Goal: Information Seeking & Learning: Learn about a topic

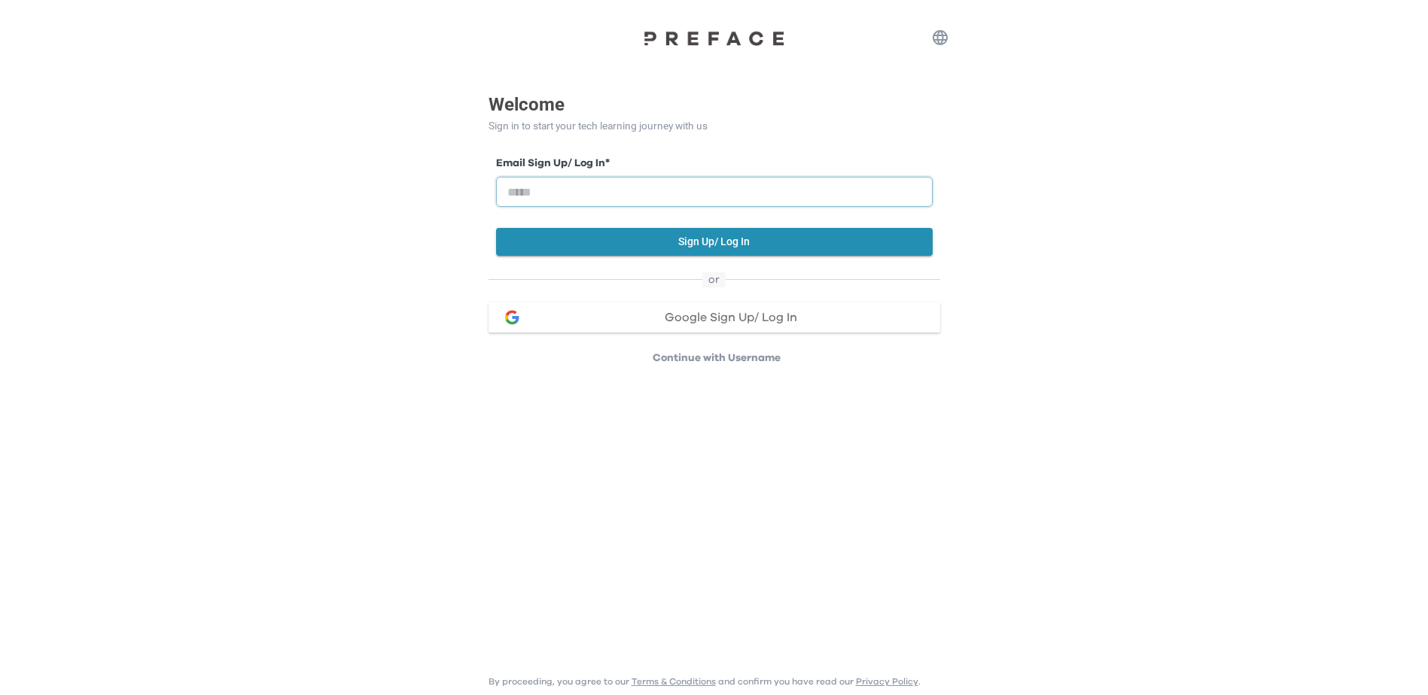
click at [685, 196] on input "email" at bounding box center [714, 192] width 437 height 30
click at [594, 190] on input "email" at bounding box center [714, 192] width 437 height 30
paste input "**********"
type input "**********"
drag, startPoint x: 699, startPoint y: 236, endPoint x: 695, endPoint y: 220, distance: 17.2
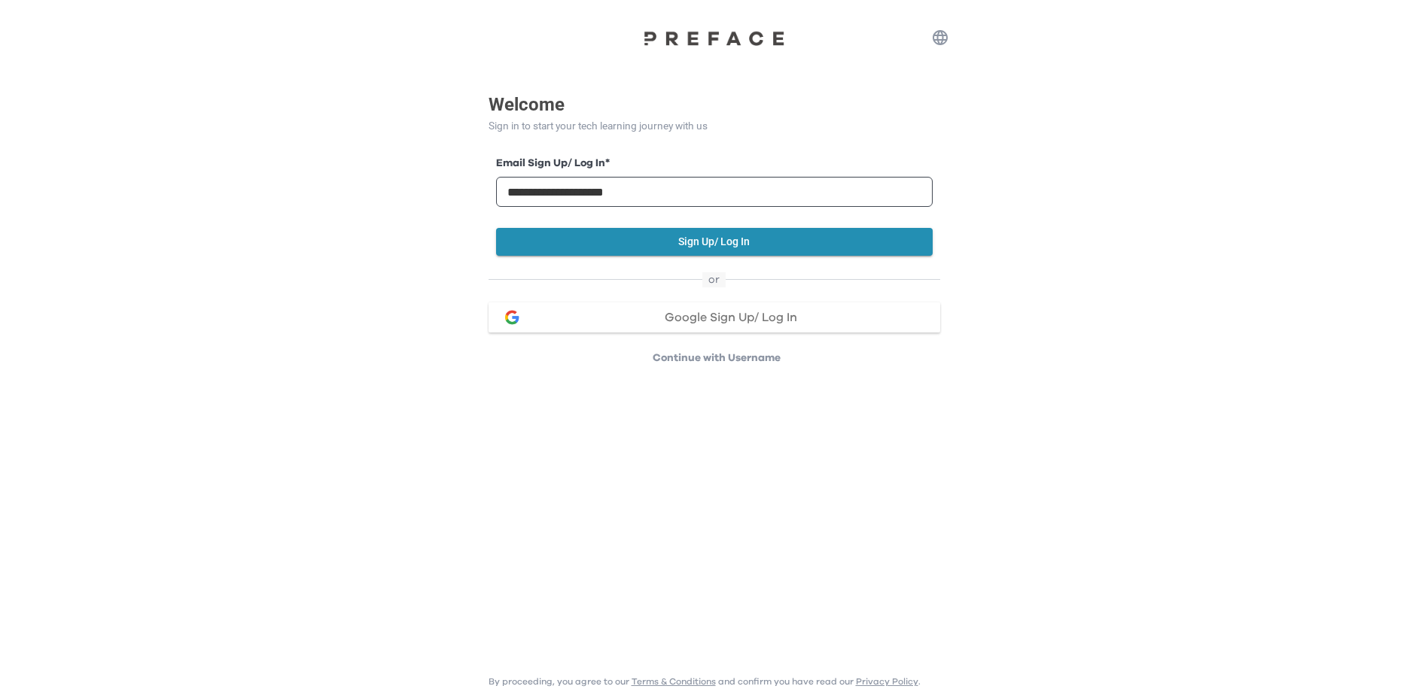
click at [700, 235] on button "Sign Up/ Log In" at bounding box center [714, 242] width 437 height 28
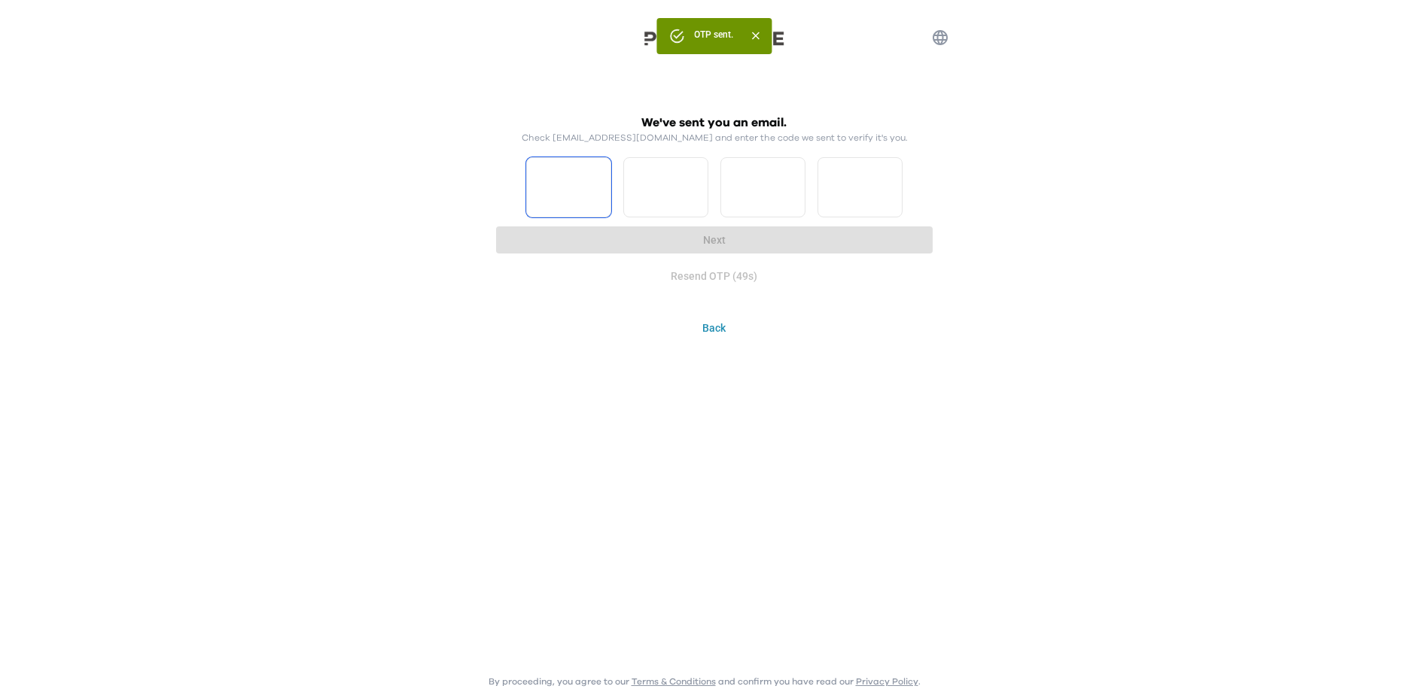
click at [571, 183] on input "Please enter OTP character 1" at bounding box center [568, 187] width 85 height 60
type input "*"
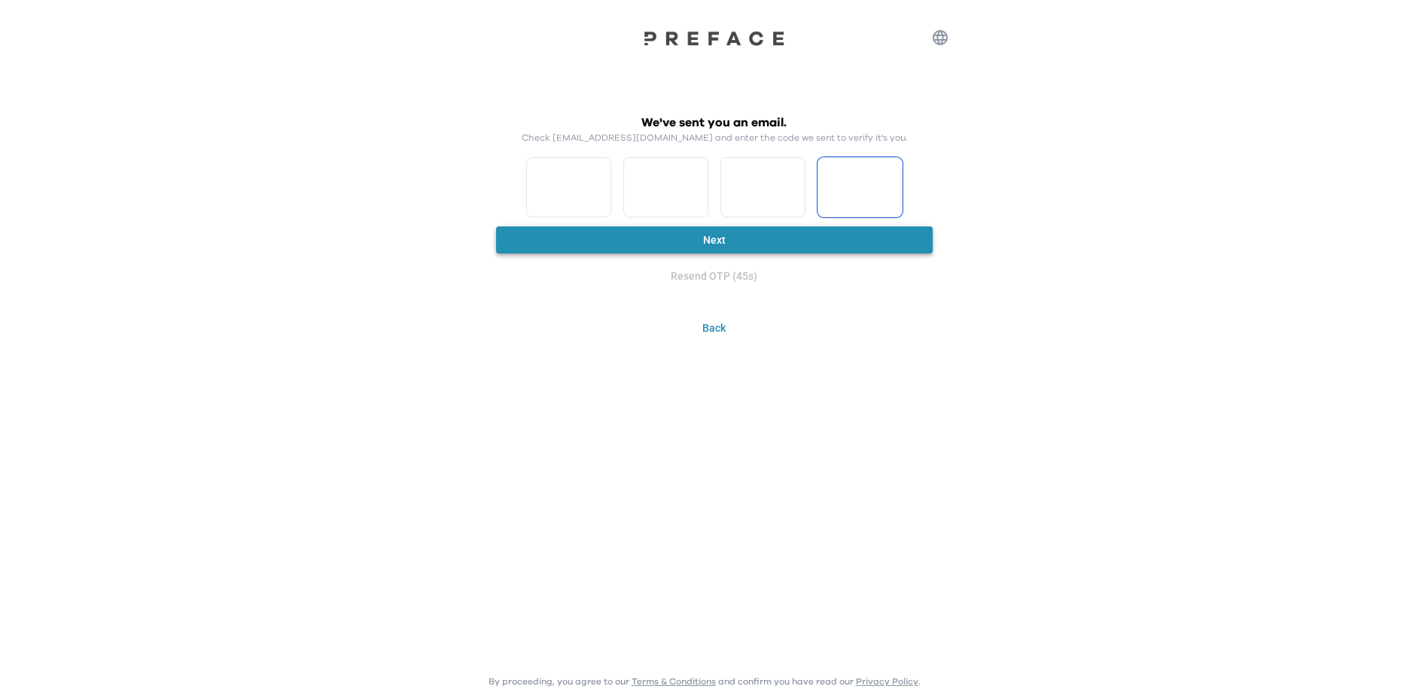
type input "*"
click at [844, 244] on button "Next" at bounding box center [714, 241] width 437 height 28
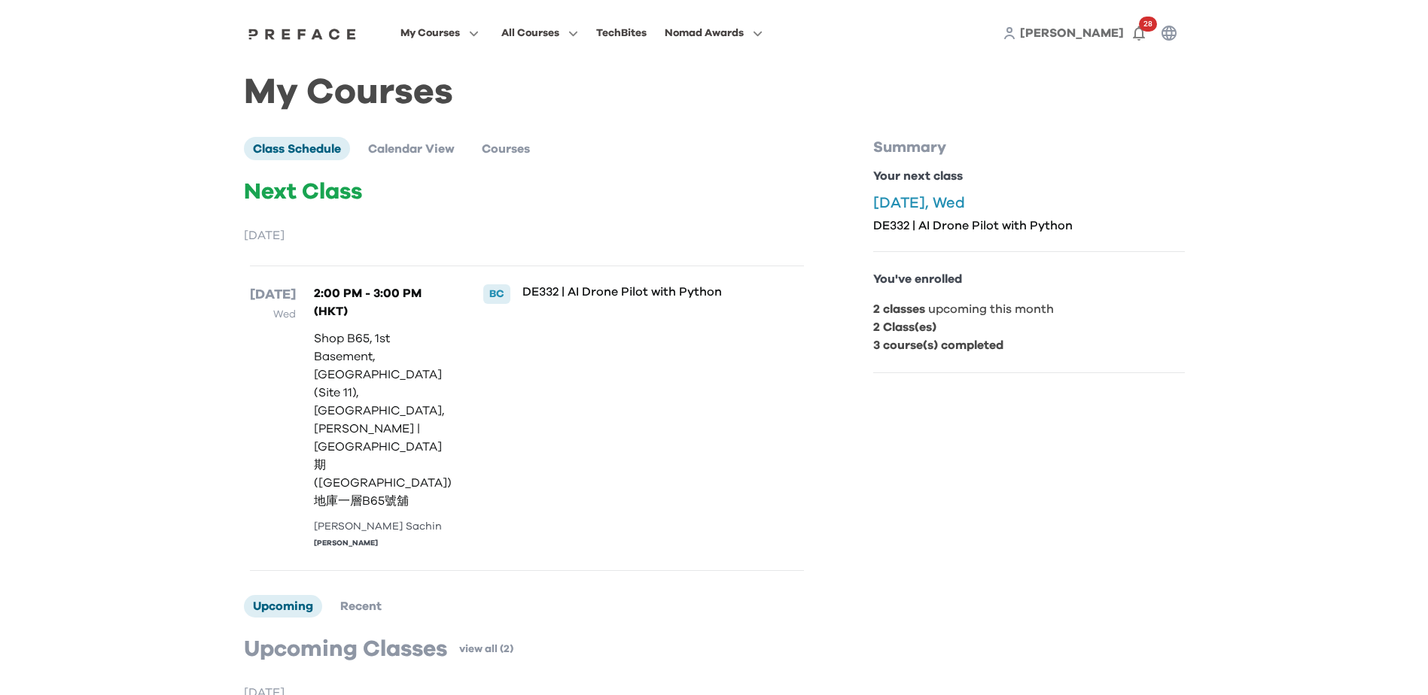
click at [1104, 31] on span "Janice" at bounding box center [1072, 33] width 104 height 12
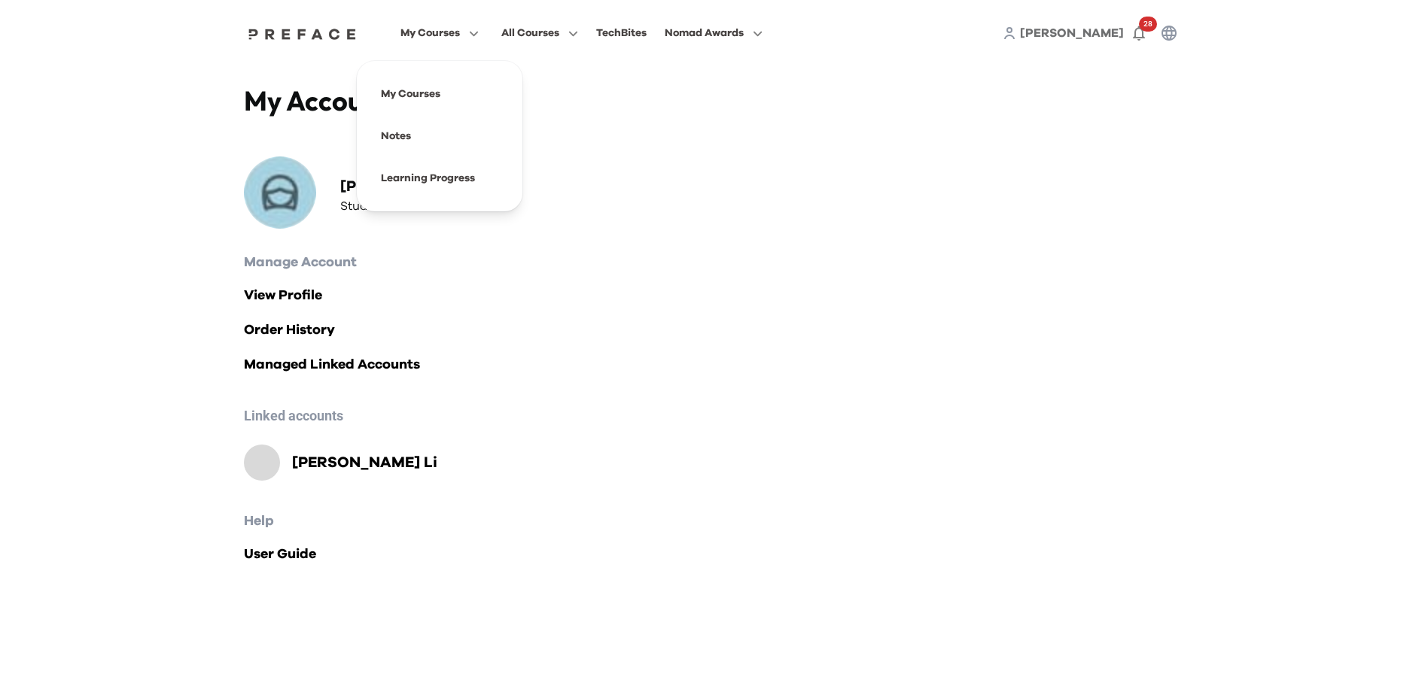
click at [458, 29] on span "My Courses" at bounding box center [429, 33] width 59 height 18
click at [434, 92] on span at bounding box center [439, 94] width 141 height 42
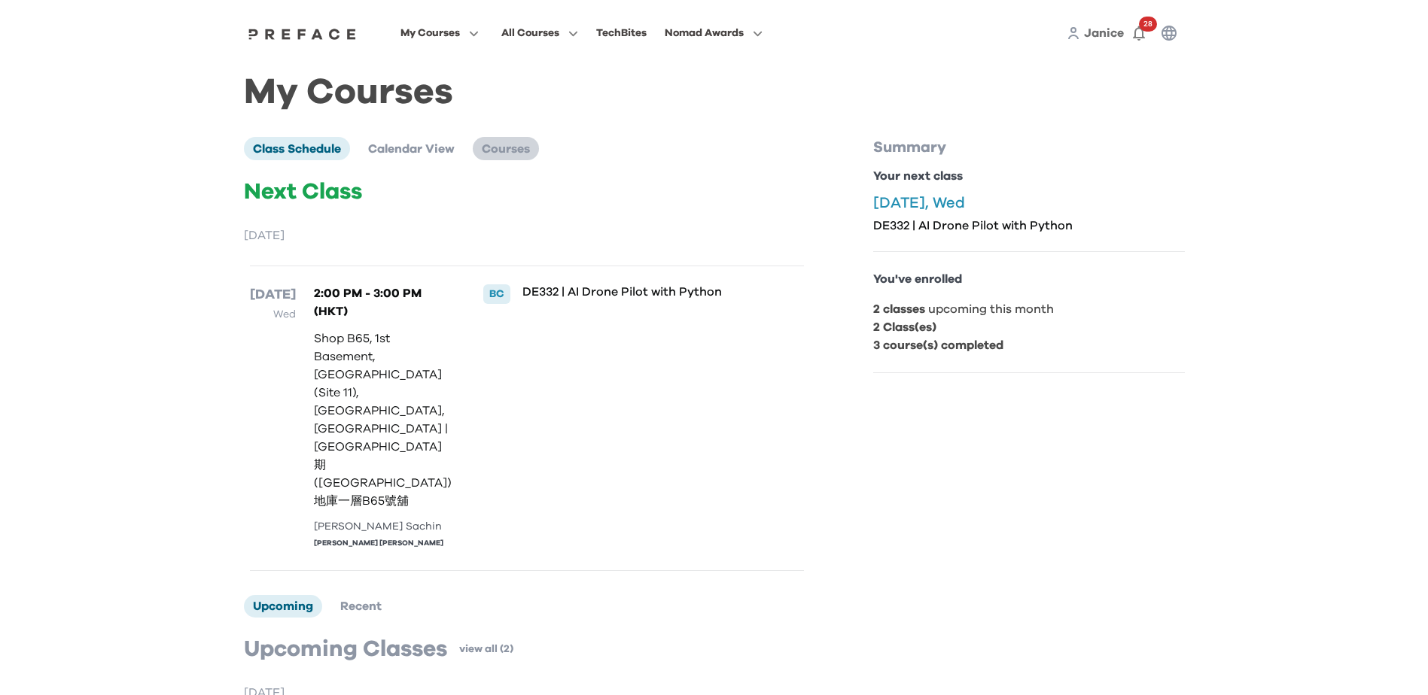
click at [536, 148] on li "Courses" at bounding box center [506, 148] width 66 height 23
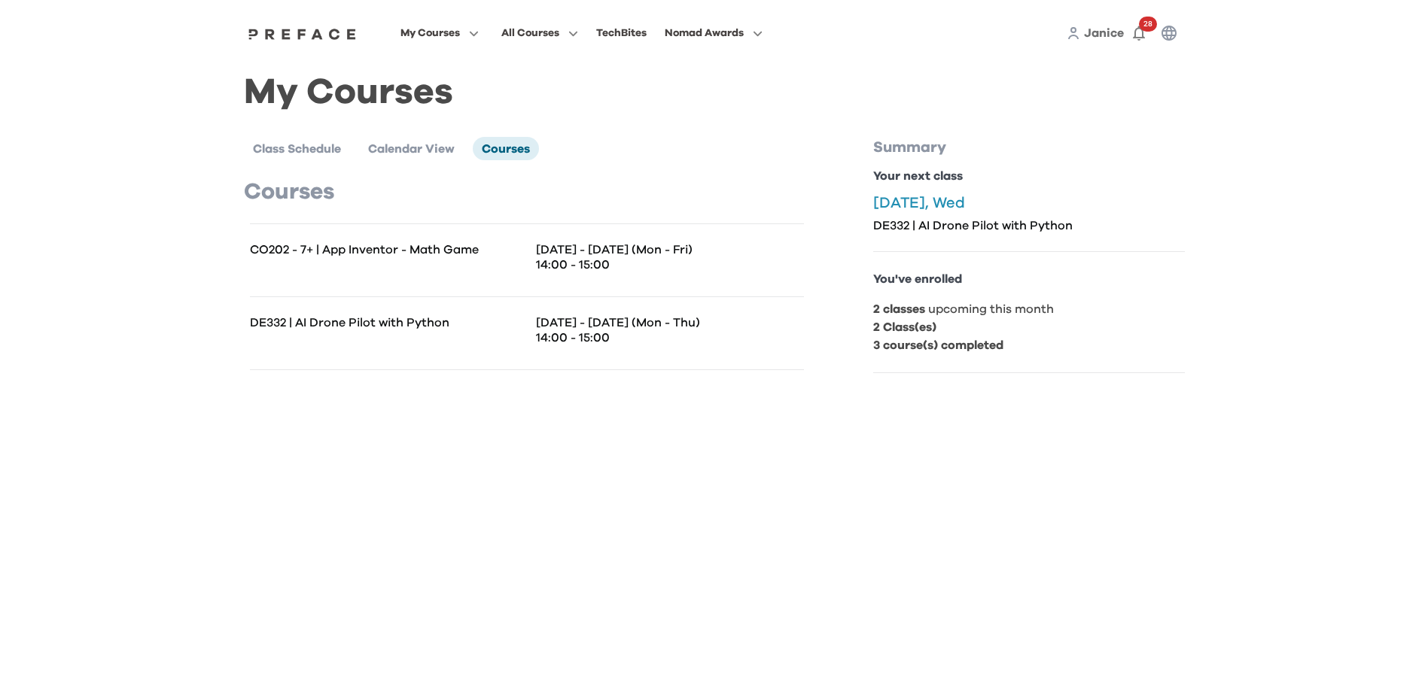
click at [635, 348] on div "Aug 25 - 28 (Mon - Thu) 14:00 - 15:00" at bounding box center [665, 333] width 277 height 36
click at [469, 311] on div "DE332 | AI Drone Pilot with Python Aug 25 - 28 (Mon - Thu) 14:00 - 15:00" at bounding box center [527, 334] width 554 height 74
click at [437, 342] on div "DE332 | AI Drone Pilot with Python" at bounding box center [388, 333] width 277 height 36
click at [437, 329] on p "DE332 | AI Drone Pilot with Python" at bounding box center [388, 322] width 277 height 15
click at [437, 325] on p "DE332 | AI Drone Pilot with Python" at bounding box center [388, 322] width 277 height 15
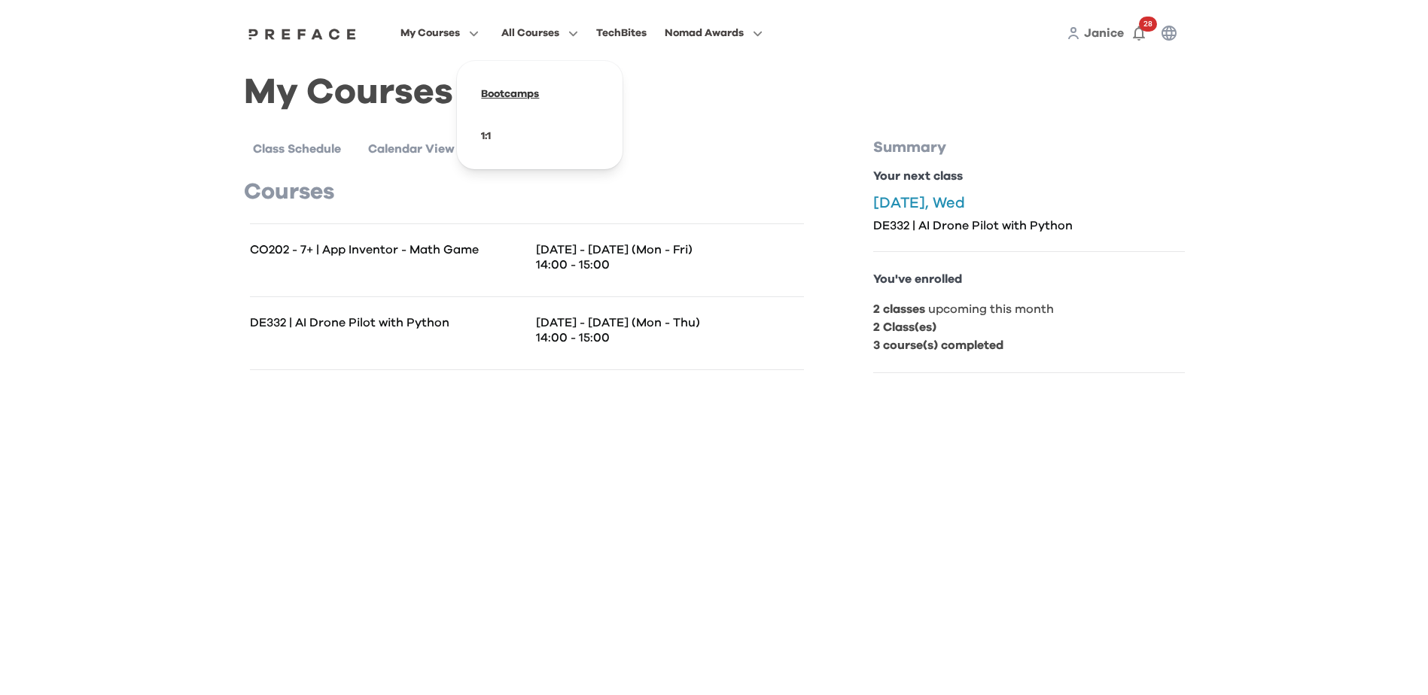
click at [522, 93] on span at bounding box center [539, 94] width 141 height 42
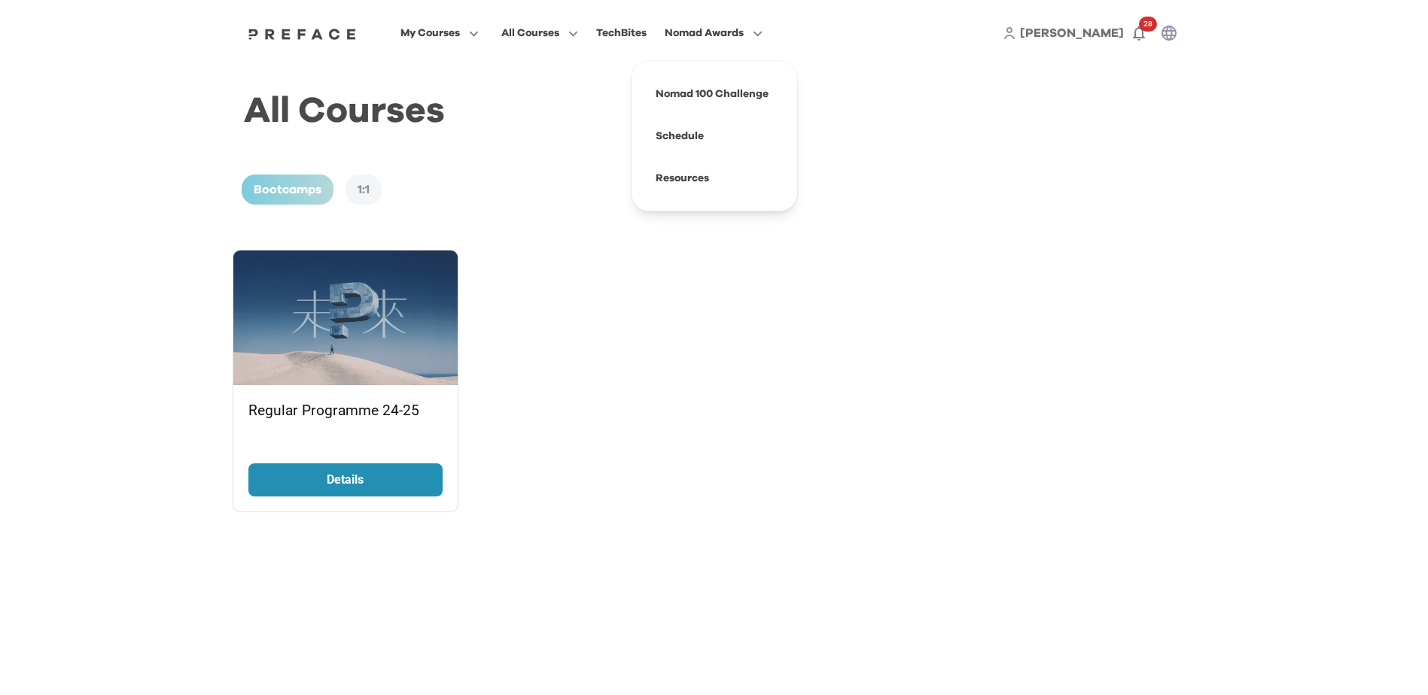
click at [752, 39] on button "Nomad Awards" at bounding box center [713, 33] width 107 height 20
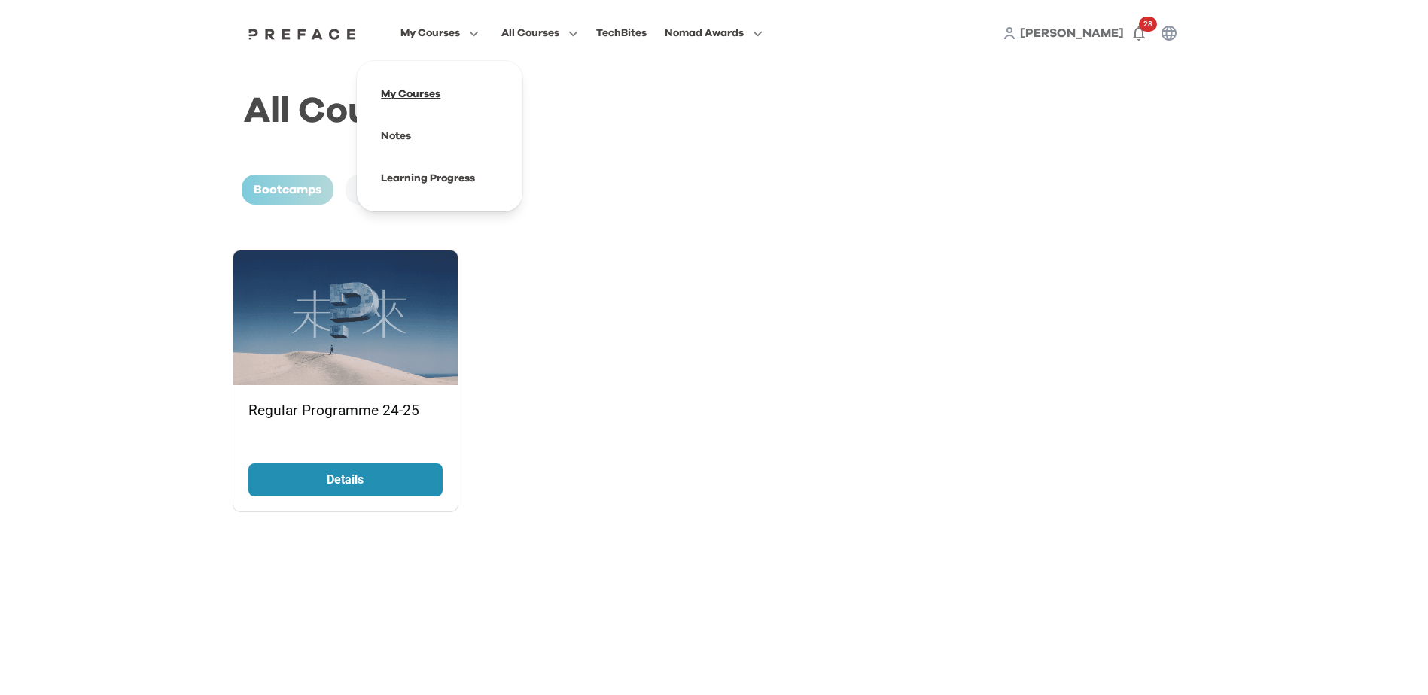
click at [435, 90] on span at bounding box center [439, 94] width 141 height 42
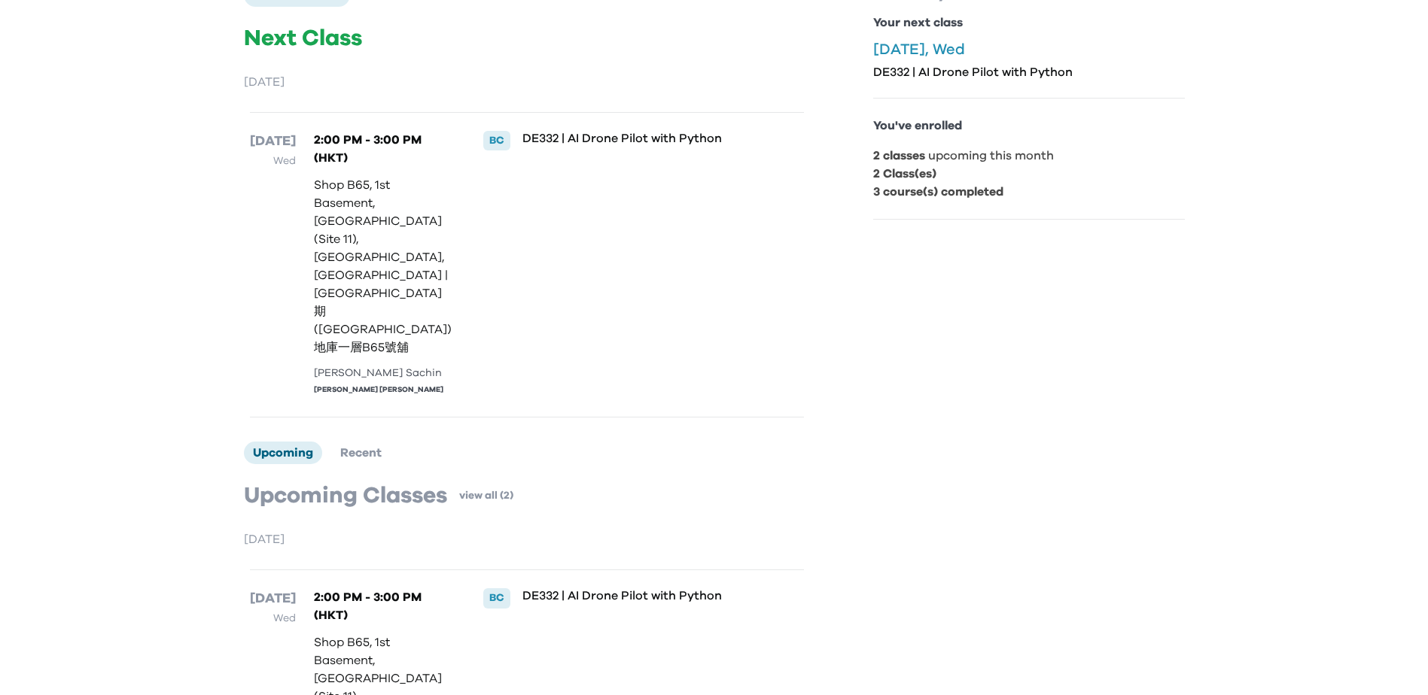
scroll to position [131, 0]
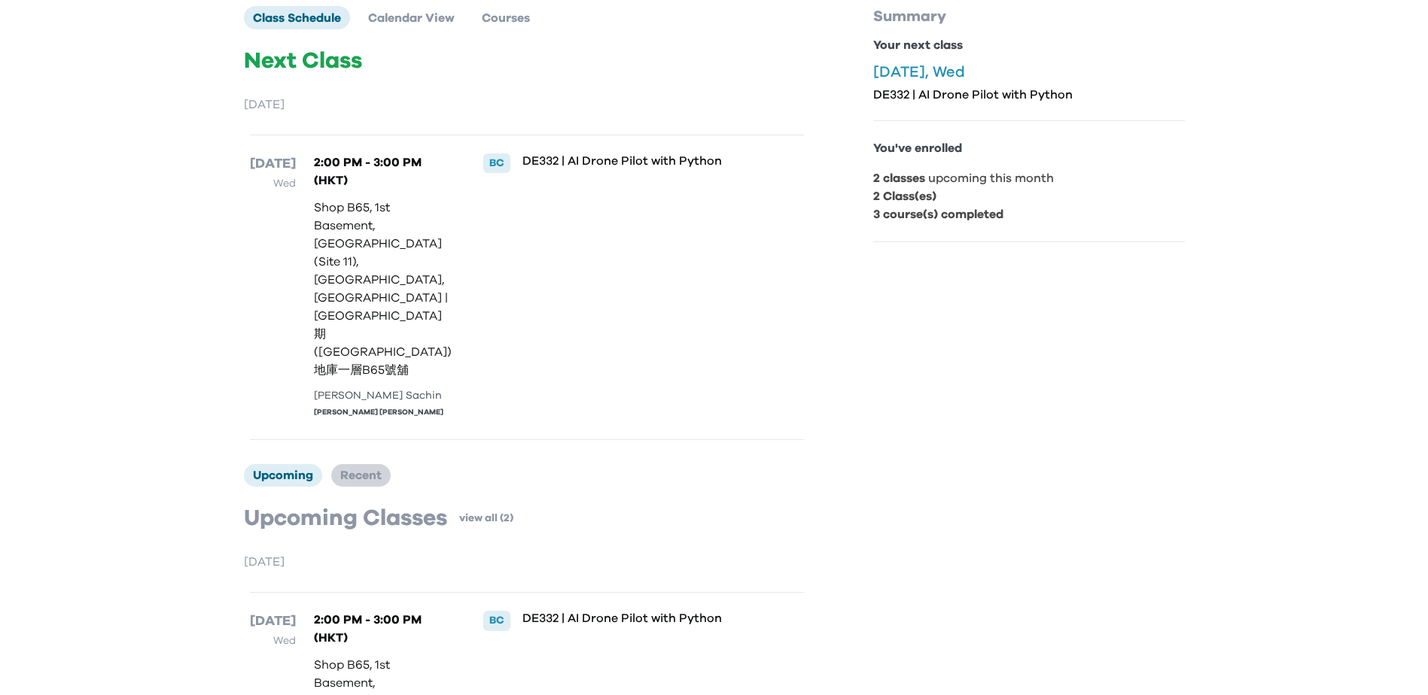
click at [360, 470] on span "Recent" at bounding box center [360, 476] width 41 height 12
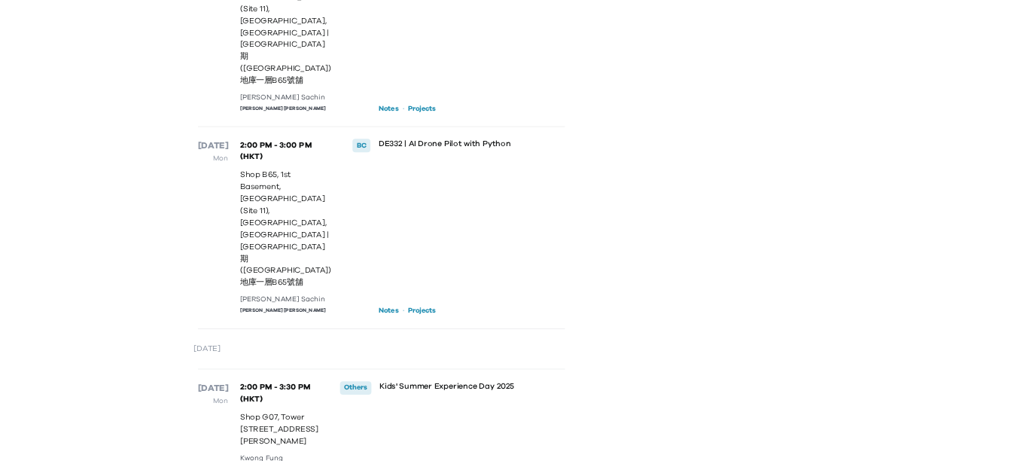
scroll to position [837, 0]
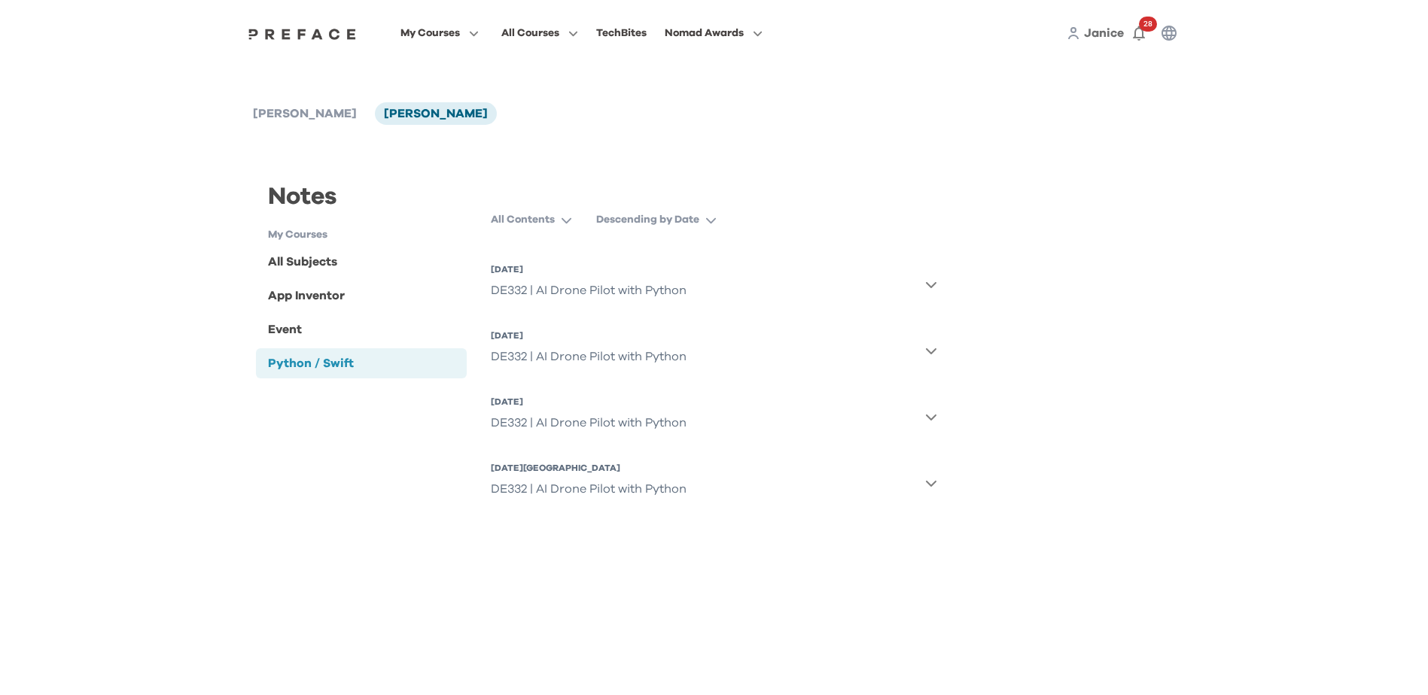
click at [929, 487] on icon "button" at bounding box center [931, 483] width 12 height 12
click at [931, 418] on icon "button" at bounding box center [931, 417] width 12 height 12
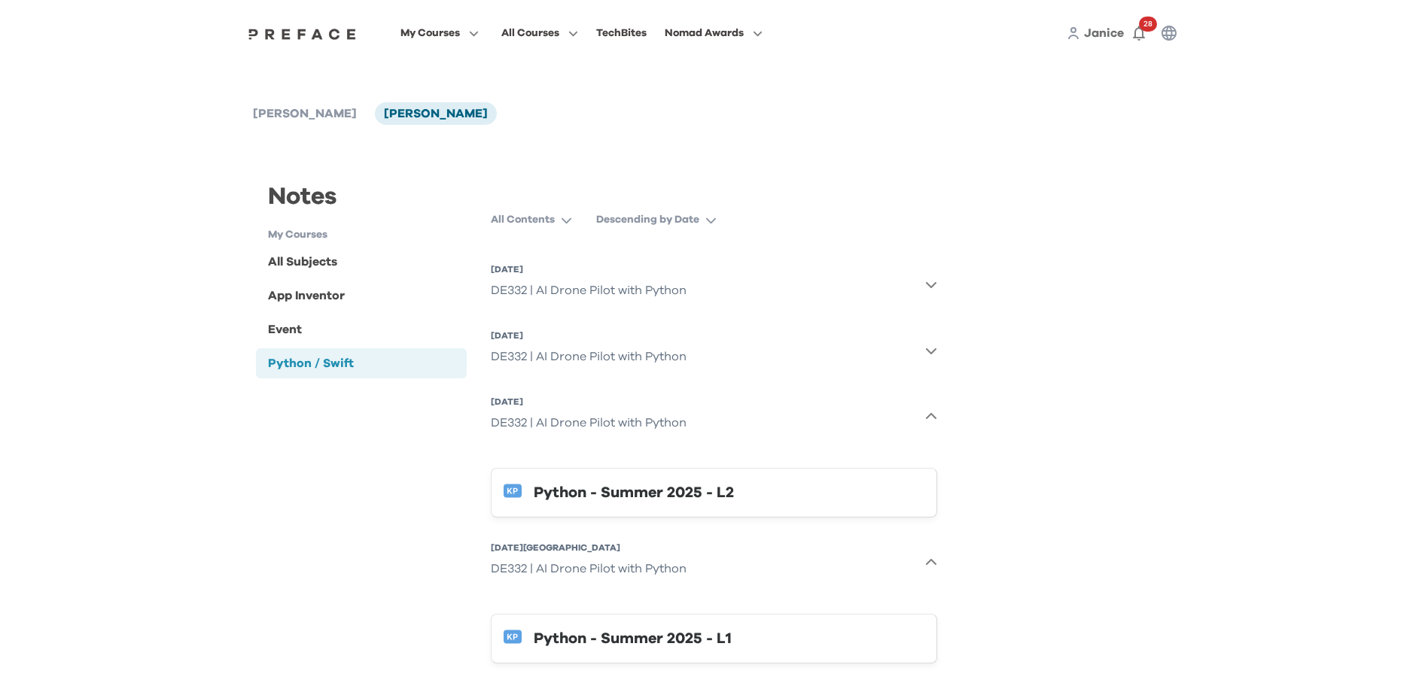
click at [931, 418] on icon "button" at bounding box center [931, 417] width 12 height 12
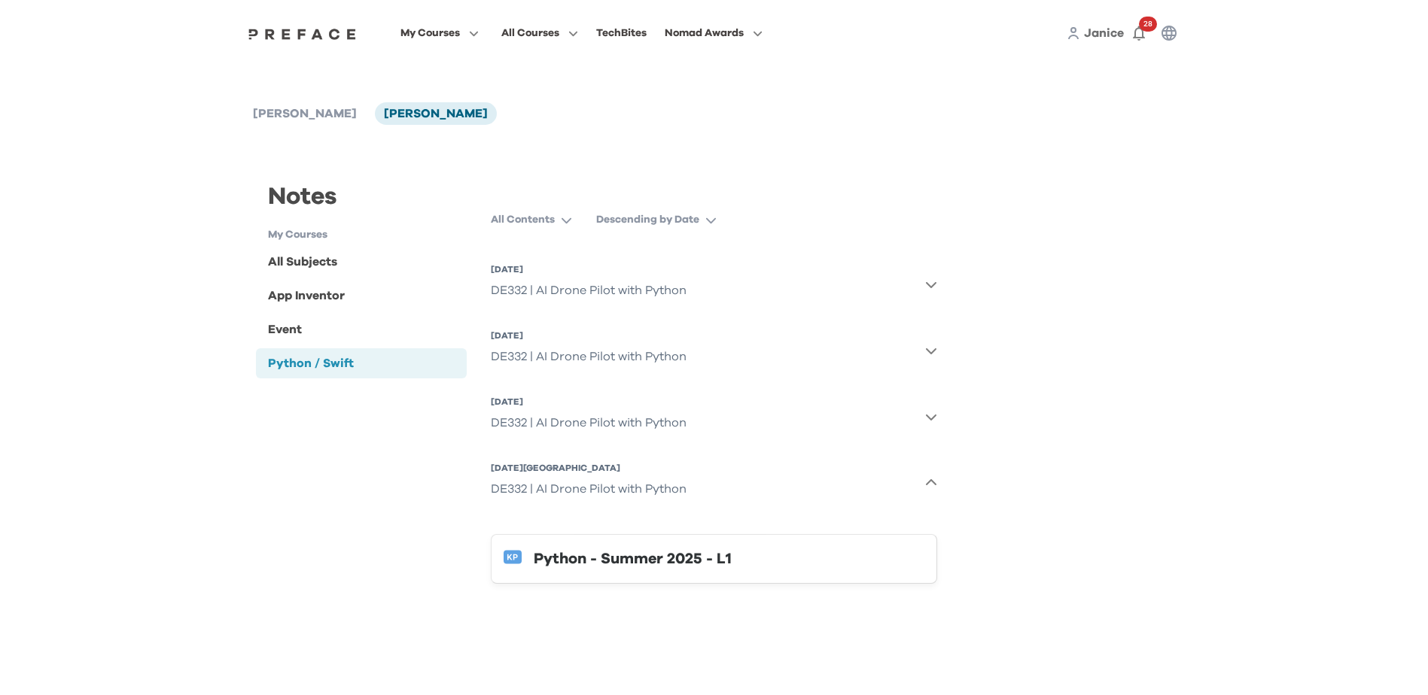
click at [686, 558] on div "Python - Summer 2025 - L1" at bounding box center [729, 559] width 391 height 24
drag, startPoint x: 540, startPoint y: 564, endPoint x: 442, endPoint y: 550, distance: 98.8
click at [442, 550] on div "Notes My Courses All Subjects App Inventor Event Python / Swift" at bounding box center [362, 378] width 236 height 471
click at [566, 565] on div "Python - Summer 2025 - L1" at bounding box center [729, 559] width 391 height 24
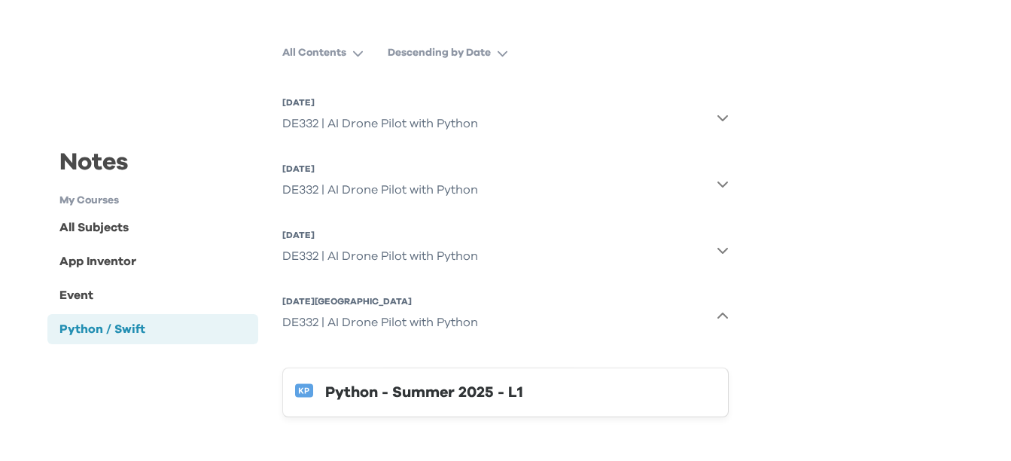
scroll to position [172, 0]
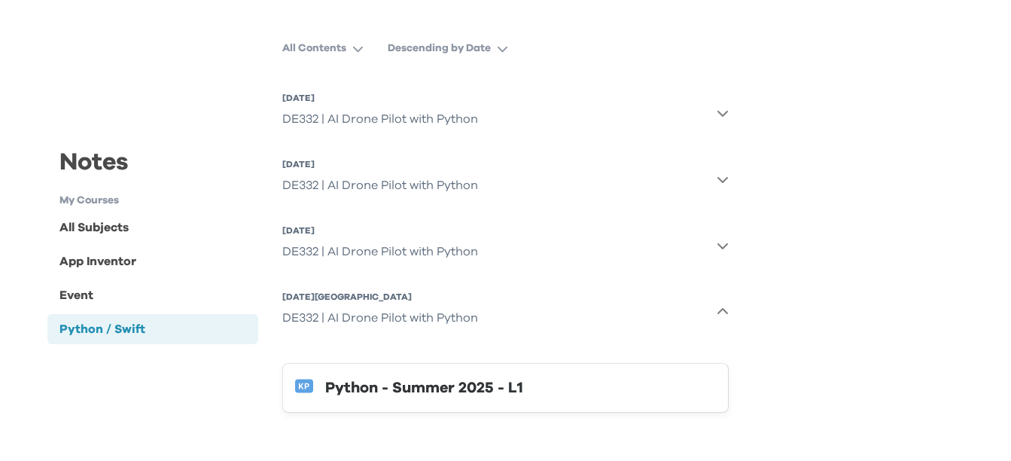
click at [719, 245] on icon "button" at bounding box center [722, 246] width 11 height 6
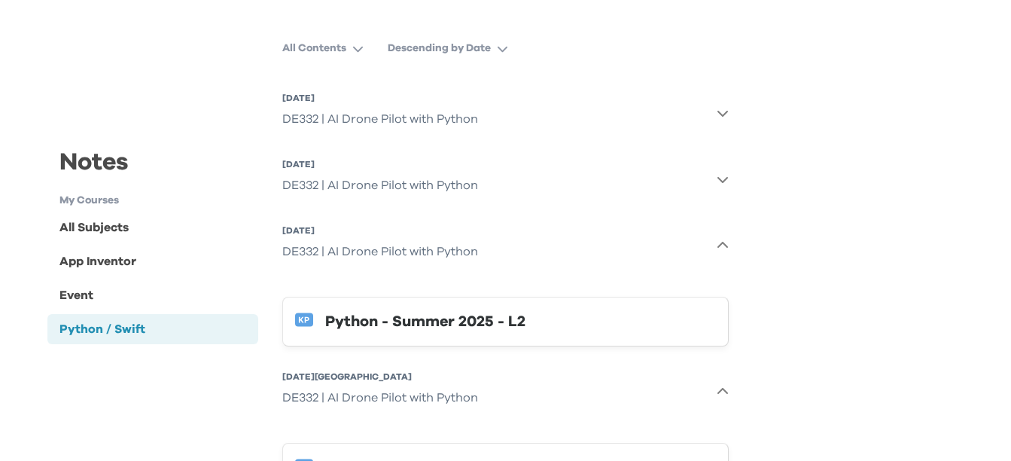
click at [498, 319] on div "Python - Summer 2025 - L2" at bounding box center [520, 321] width 391 height 24
click at [726, 182] on icon "button" at bounding box center [722, 179] width 12 height 12
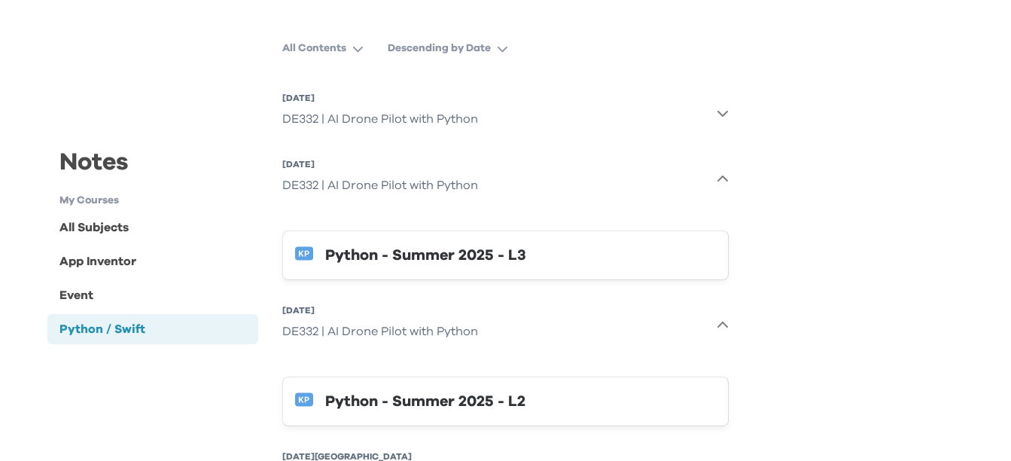
click at [446, 259] on div "Python - Summer 2025 - L3" at bounding box center [520, 255] width 391 height 24
click at [716, 110] on button "28 Aug 2025, Thu DE332 | AI Drone Pilot with Python" at bounding box center [505, 113] width 446 height 54
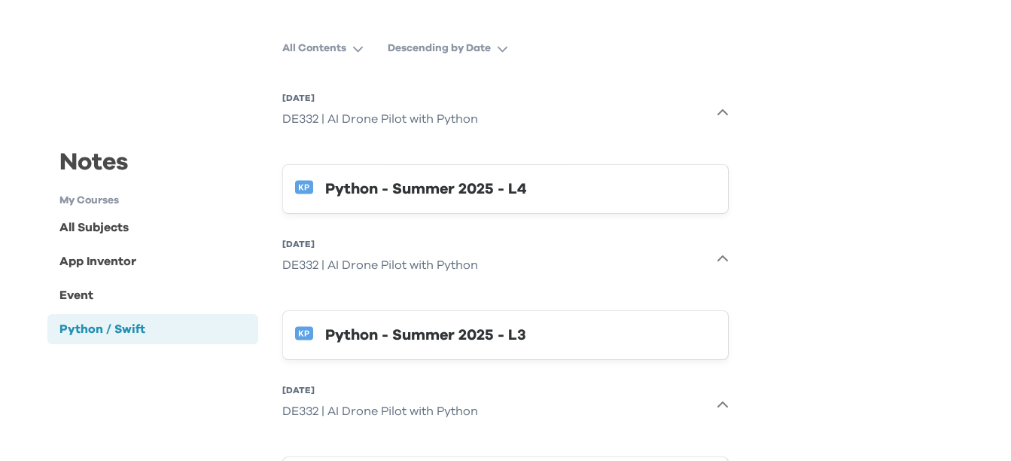
click at [656, 200] on div "Python - Summer 2025 - L4" at bounding box center [520, 189] width 391 height 24
drag, startPoint x: 845, startPoint y: 340, endPoint x: 833, endPoint y: 340, distance: 12.0
click at [845, 340] on div "Notes My Courses All Subjects App Inventor Event Python / Swift Python / Swift …" at bounding box center [505, 326] width 941 height 710
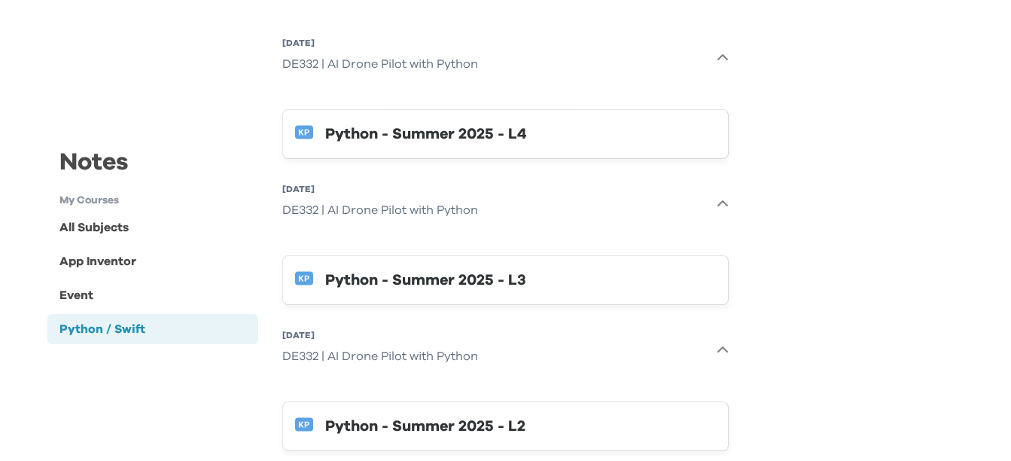
scroll to position [226, 0]
click at [485, 286] on div "Python - Summer 2025 - L3" at bounding box center [520, 281] width 391 height 24
click at [617, 140] on div "Python - Summer 2025 - L4" at bounding box center [520, 135] width 391 height 24
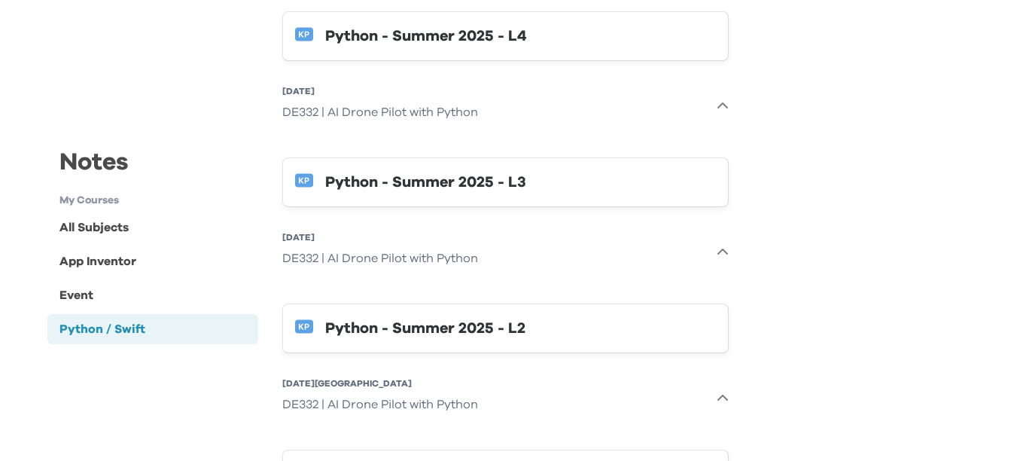
scroll to position [411, 0]
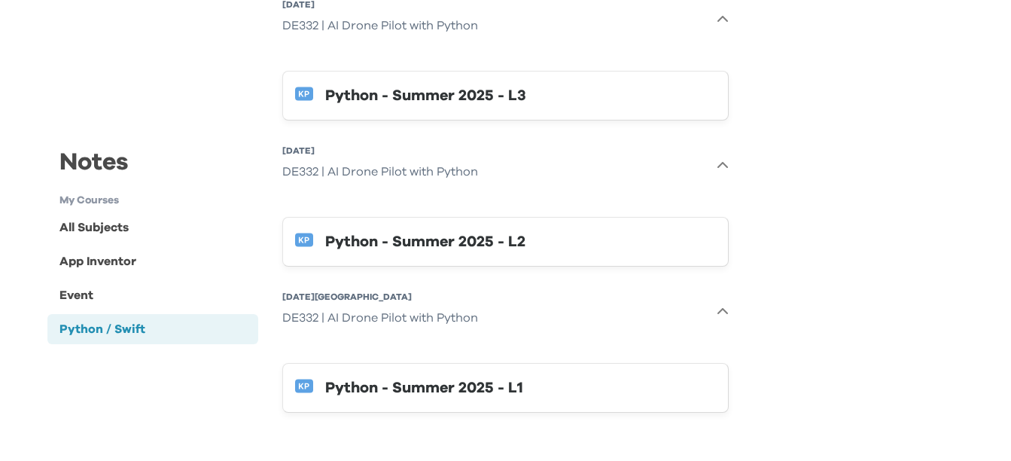
click at [496, 385] on div "Python - Summer 2025 - L1" at bounding box center [520, 388] width 391 height 24
click at [468, 230] on div "Python - Summer 2025 - L2" at bounding box center [520, 242] width 391 height 24
click at [516, 220] on button "Python - Summer 2025 - L2" at bounding box center [505, 242] width 446 height 50
click at [496, 93] on div "Python - Summer 2025 - L3" at bounding box center [520, 96] width 391 height 24
